Goal: Task Accomplishment & Management: Use online tool/utility

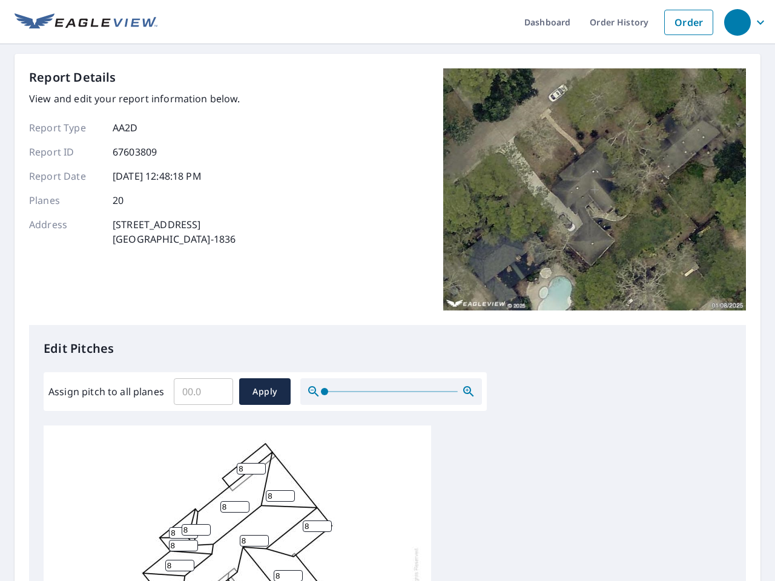
click at [387, 290] on div "Report Details View and edit your report information below. Report Type AA2D Re…" at bounding box center [387, 196] width 716 height 257
click at [736, 22] on div "button" at bounding box center [737, 22] width 27 height 27
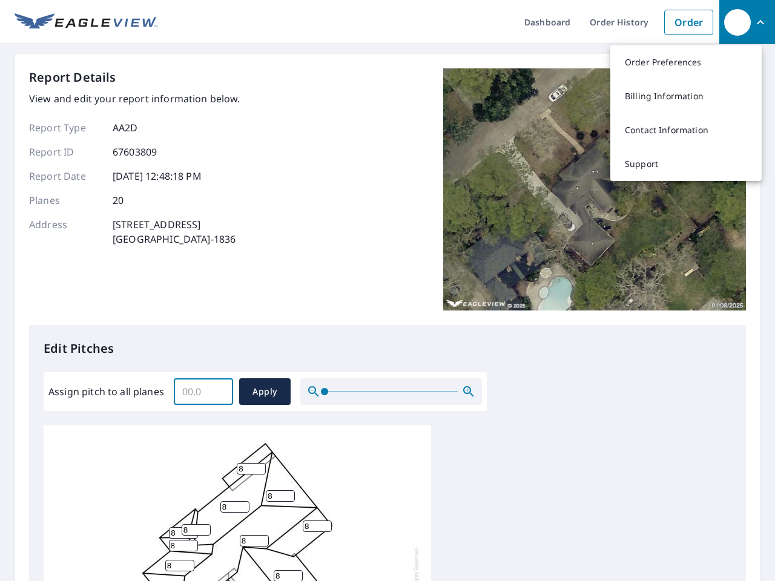
click at [203, 392] on input "Assign pitch to all planes" at bounding box center [203, 392] width 59 height 34
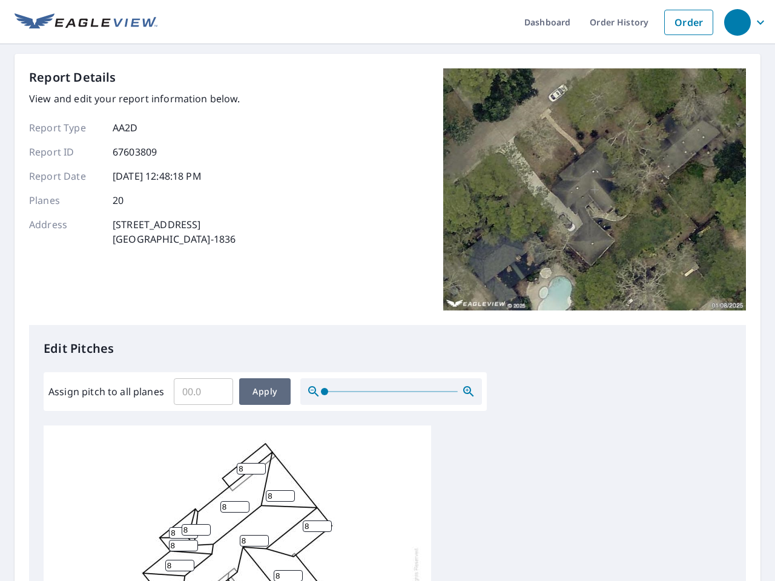
click at [264, 392] on span "Apply" at bounding box center [265, 391] width 32 height 15
click at [468, 392] on icon "button" at bounding box center [468, 391] width 15 height 15
